Goal: Check status: Check status

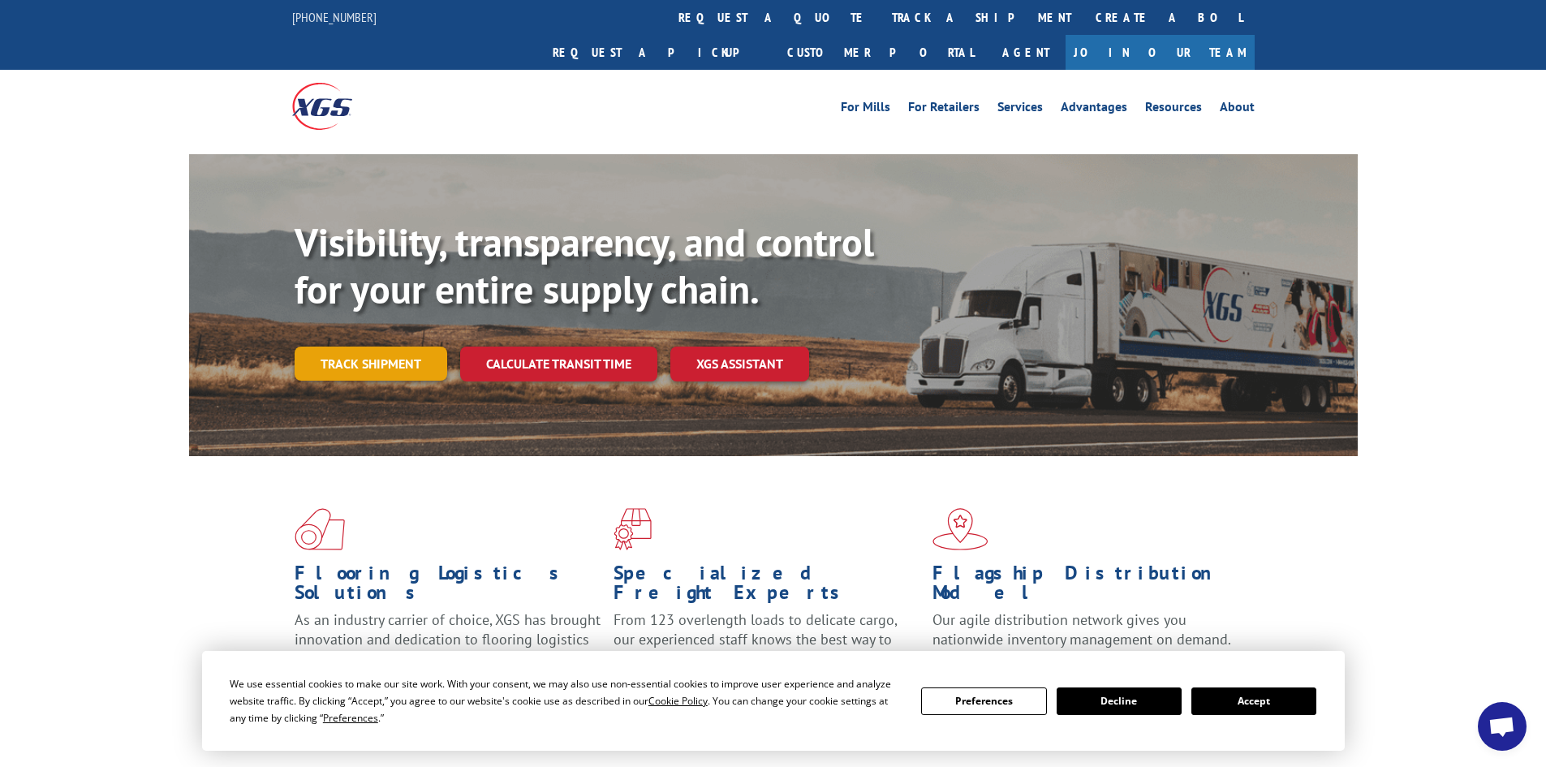
click at [373, 347] on link "Track shipment" at bounding box center [371, 364] width 153 height 34
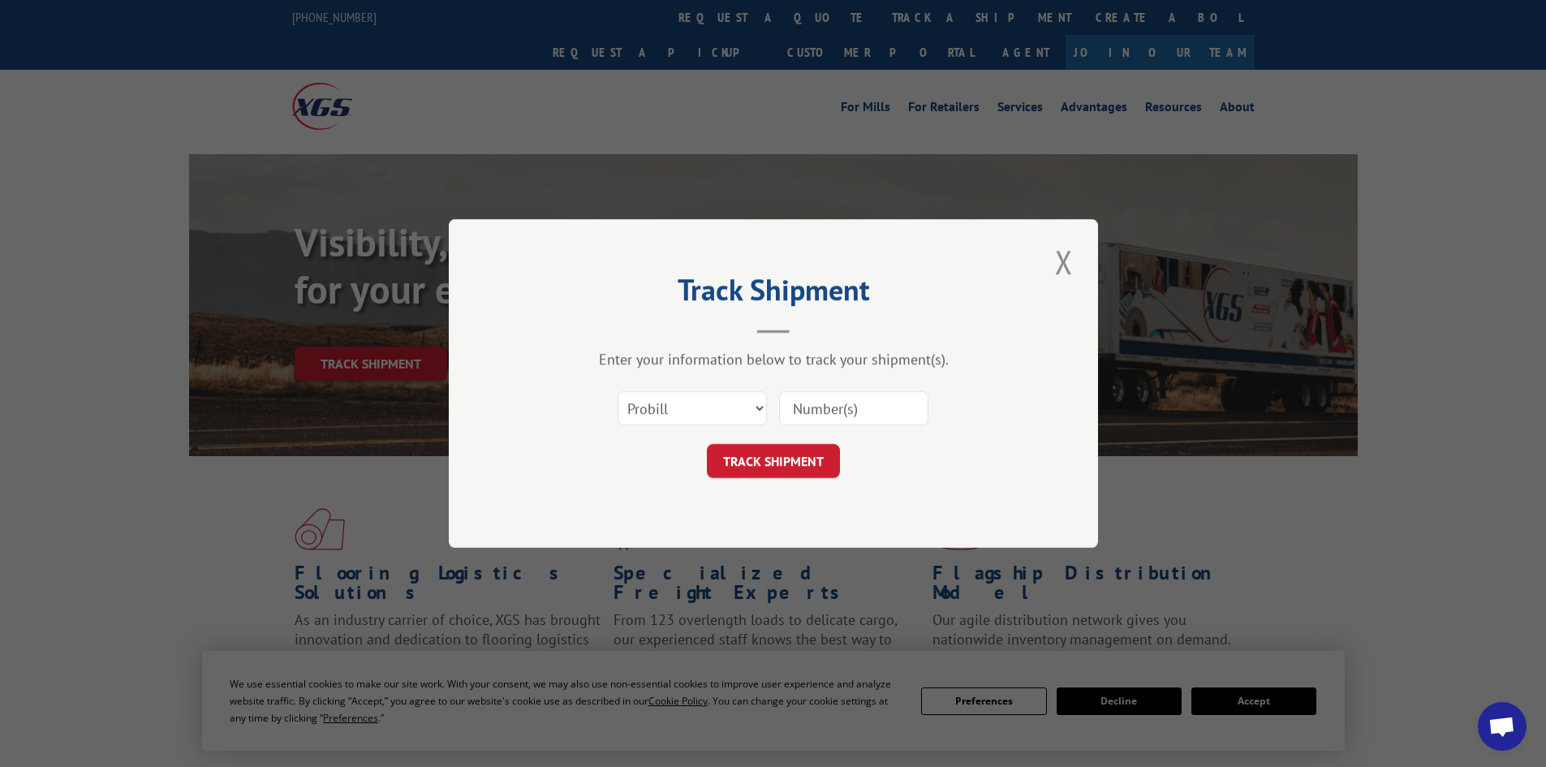
click at [834, 422] on input at bounding box center [853, 408] width 149 height 34
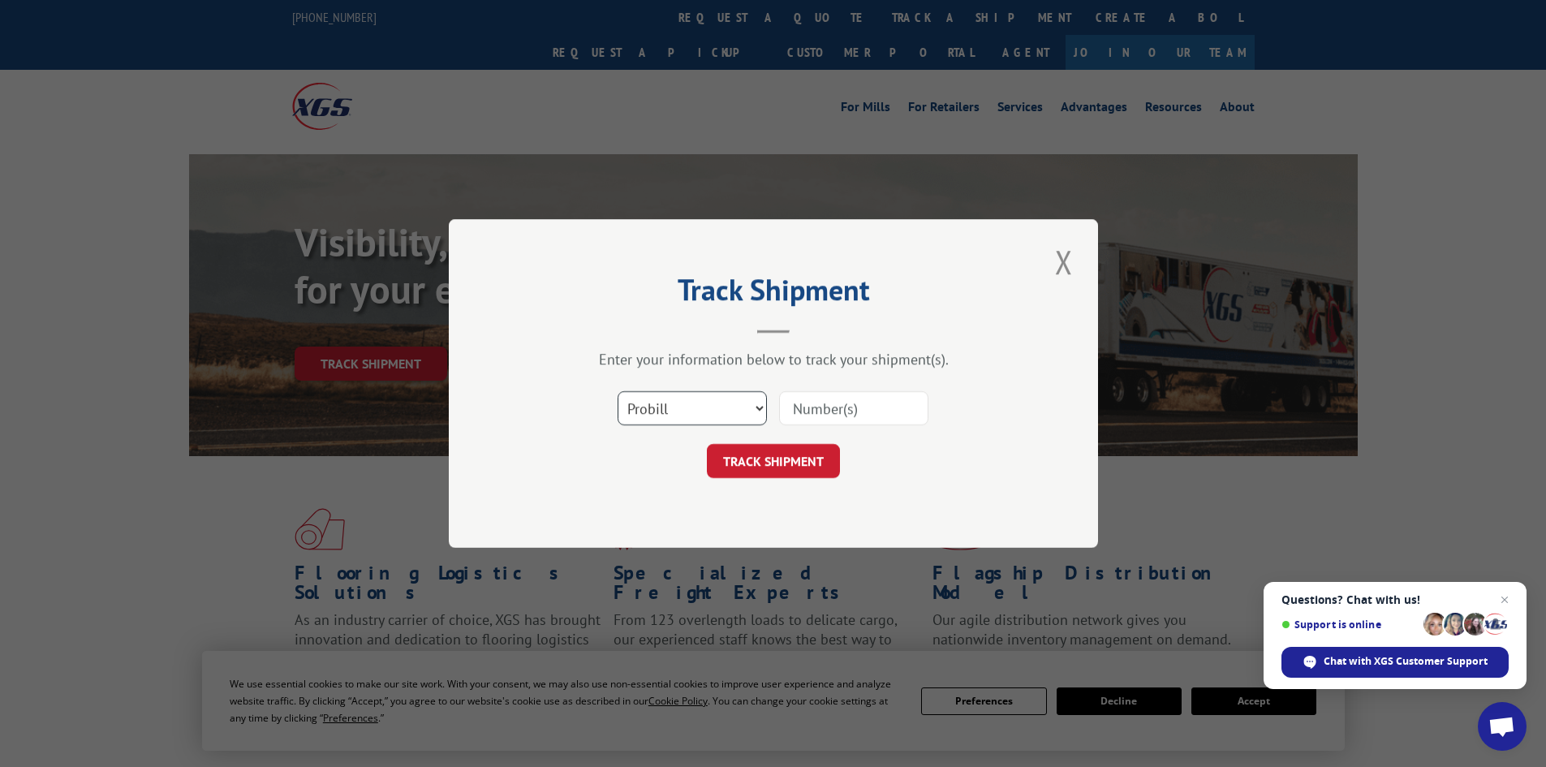
click at [688, 406] on select "Select category... Probill BOL PO" at bounding box center [692, 408] width 149 height 34
select select "po"
click at [618, 391] on select "Select category... Probill BOL PO" at bounding box center [692, 408] width 149 height 34
click at [858, 414] on input at bounding box center [853, 408] width 149 height 34
paste input "17521443"
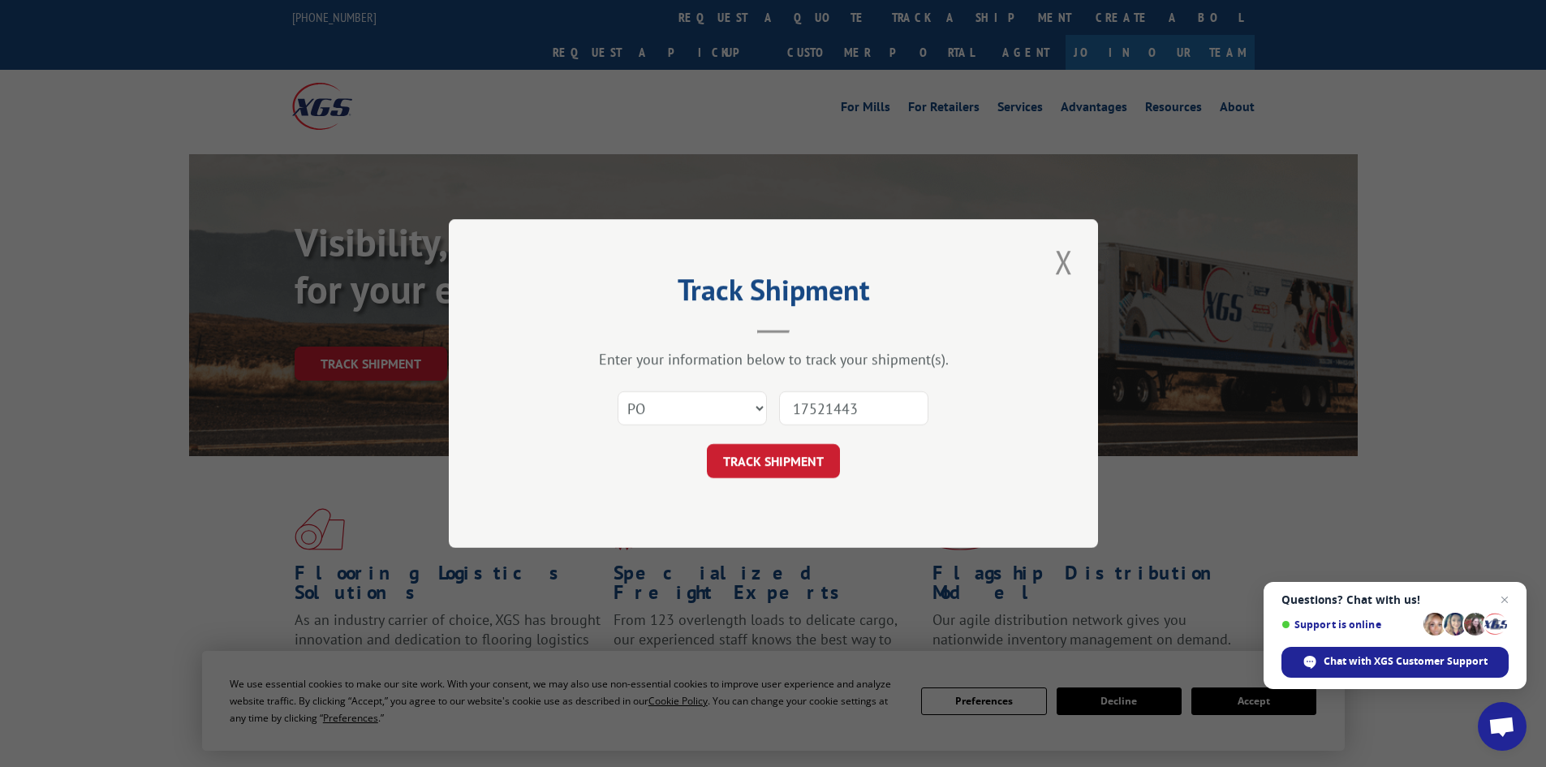
type input "17521443"
click at [707, 444] on button "TRACK SHIPMENT" at bounding box center [773, 461] width 133 height 34
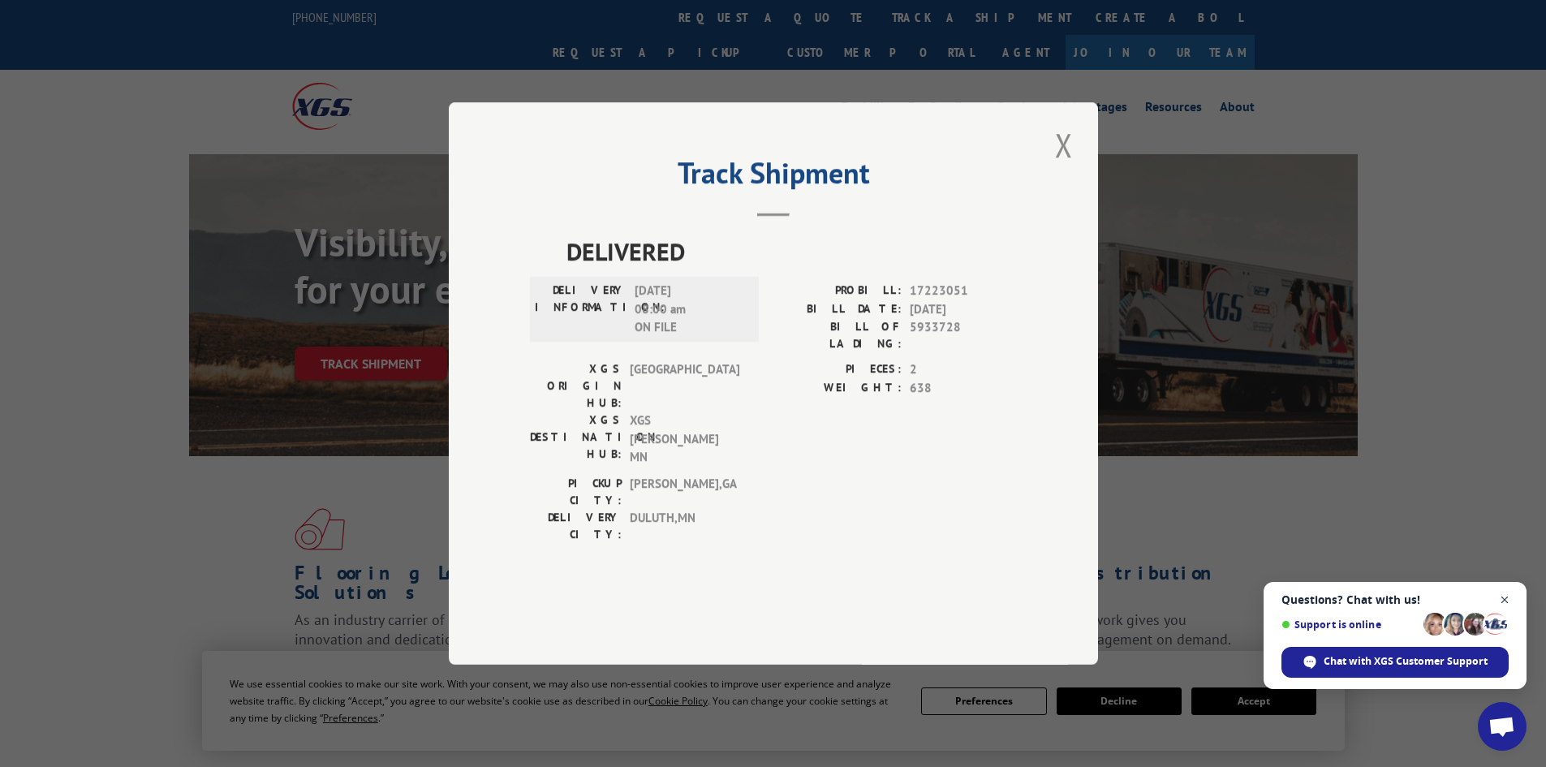
click at [1502, 594] on span "Open chat" at bounding box center [1505, 600] width 20 height 20
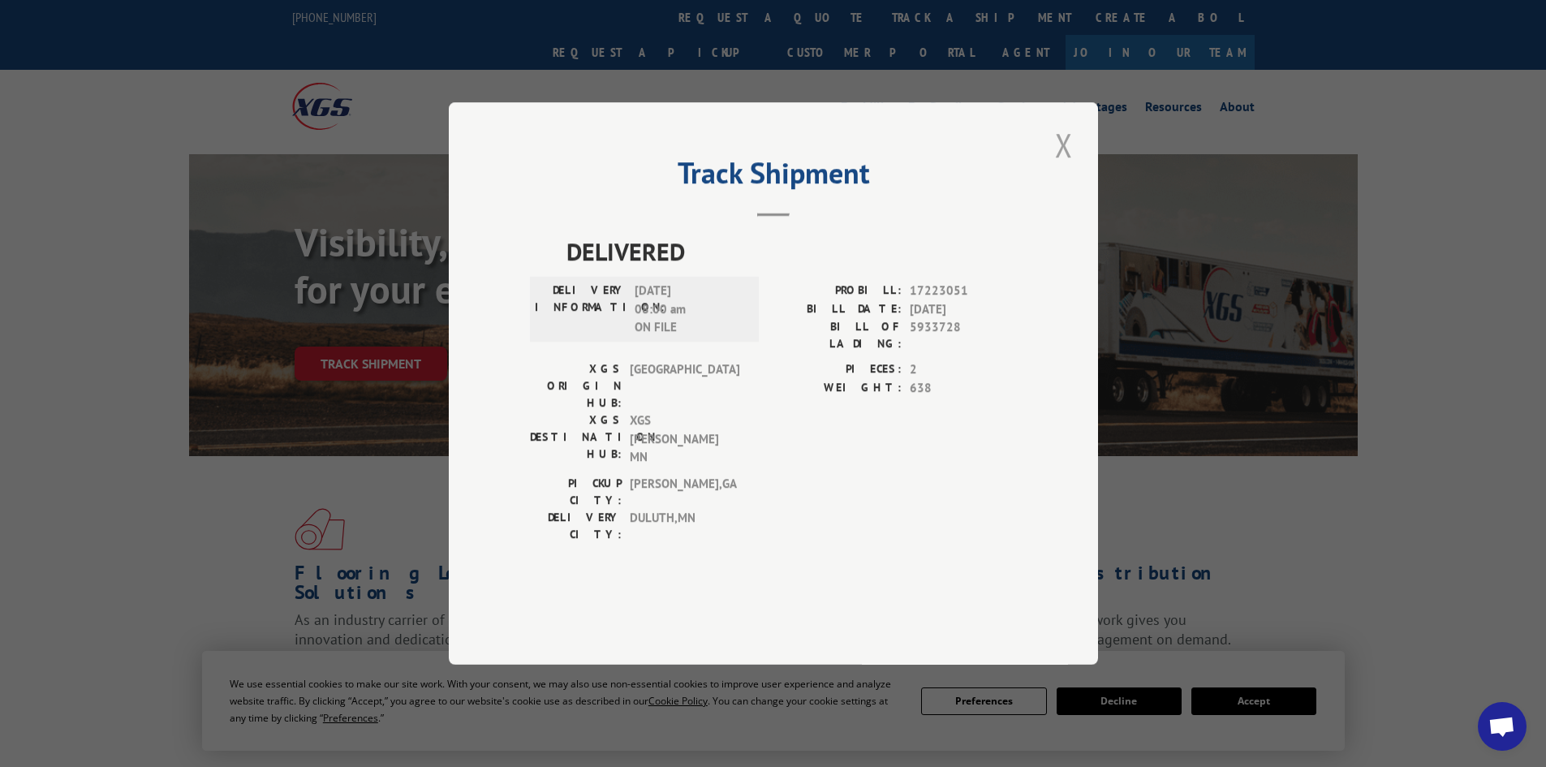
click at [1062, 167] on button "Close modal" at bounding box center [1064, 145] width 28 height 45
